Goal: Task Accomplishment & Management: Use online tool/utility

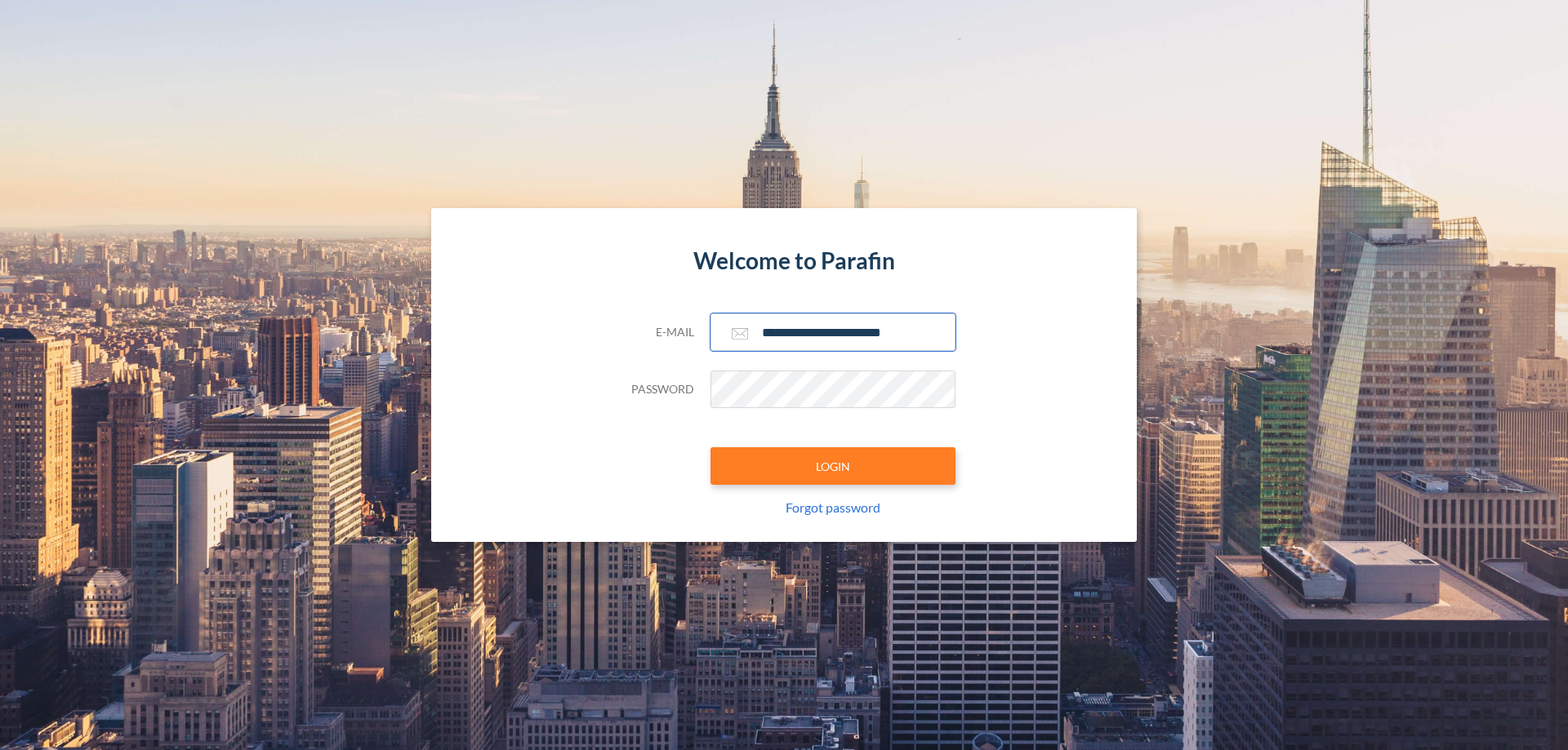
type input "**********"
click at [833, 466] on button "LOGIN" at bounding box center [832, 465] width 245 height 37
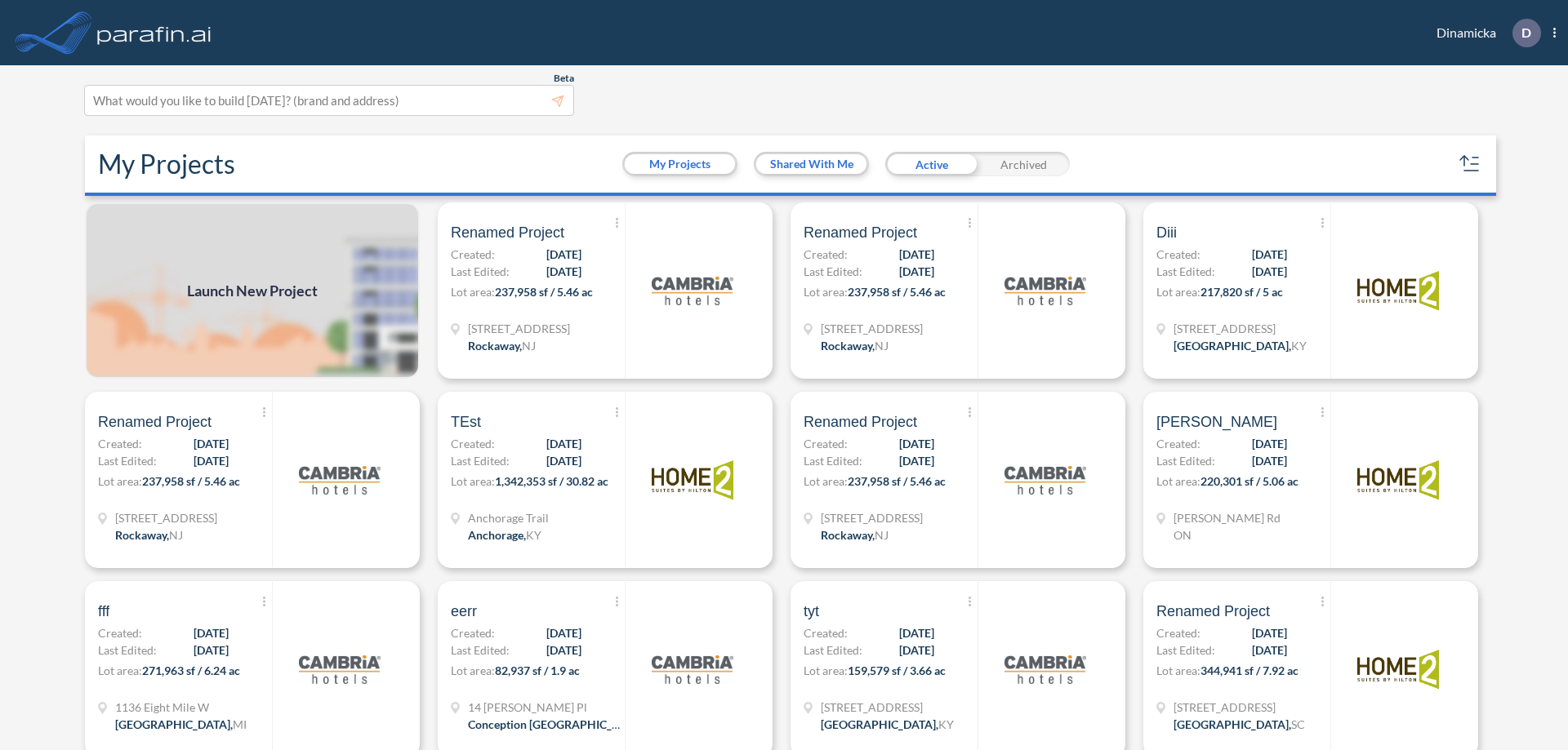
scroll to position [4, 0]
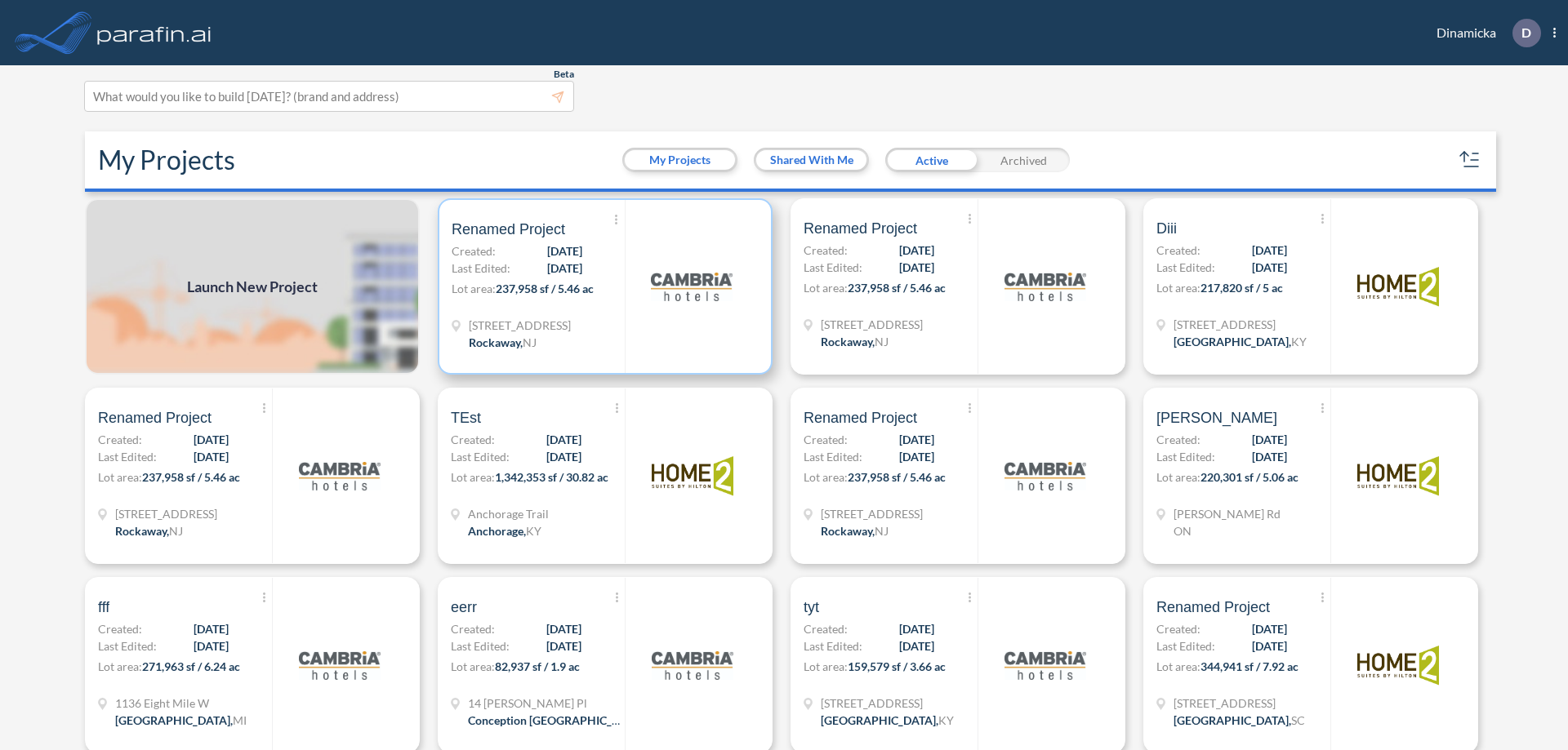
click at [601, 287] on p "Lot area: 237,958 sf / 5.46 ac" at bounding box center [539, 292] width 173 height 24
